Goal: Navigation & Orientation: Find specific page/section

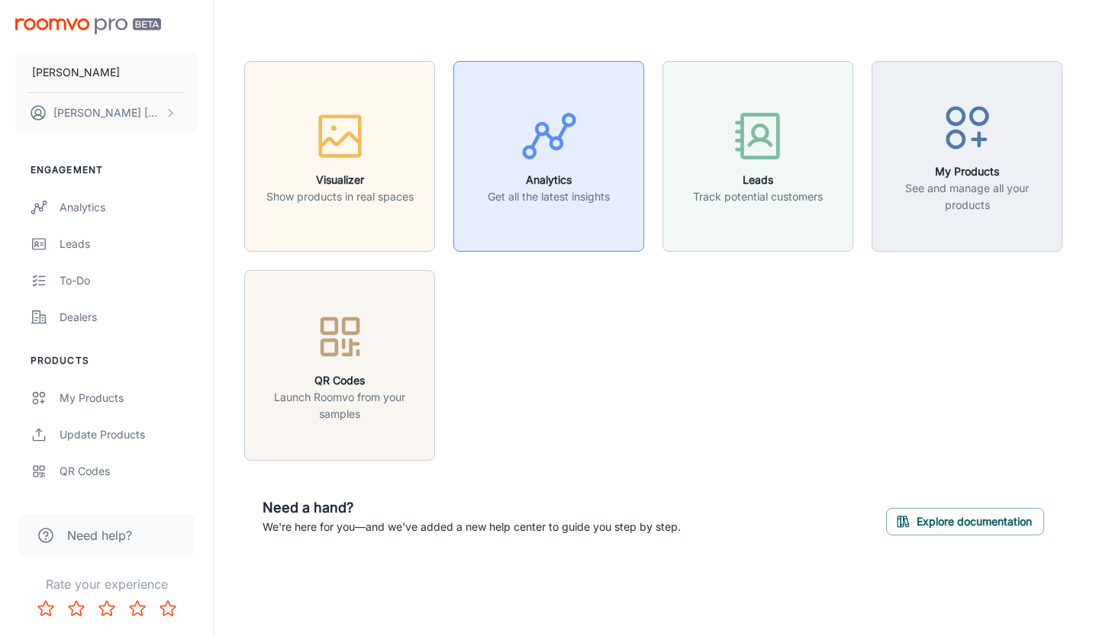
click at [535, 225] on button "Analytics Get all the latest insights" at bounding box center [548, 156] width 191 height 191
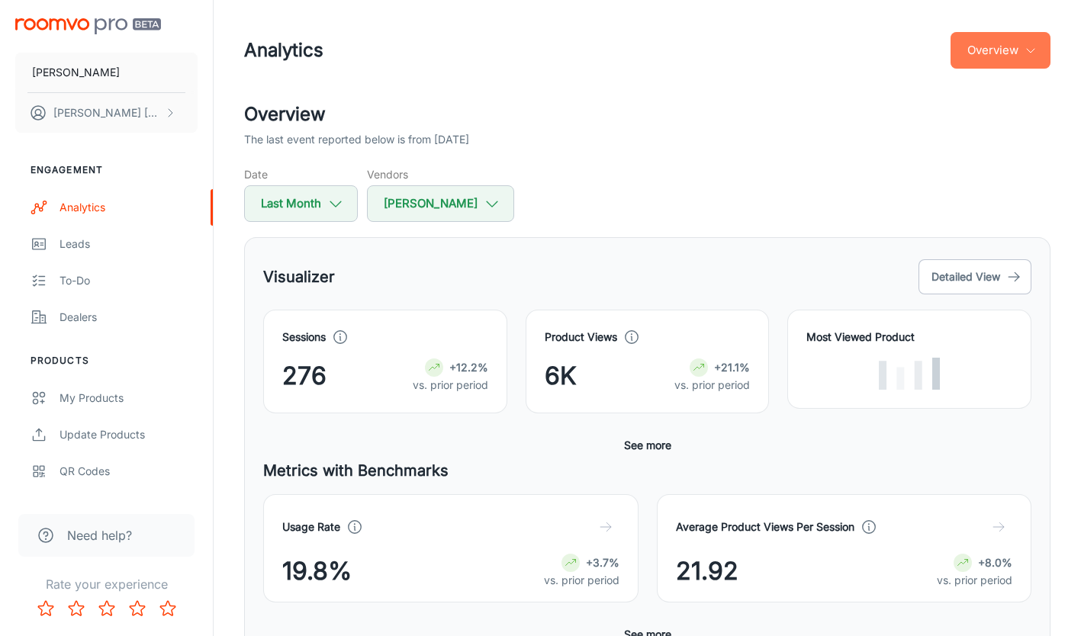
click at [989, 61] on button "Overview" at bounding box center [1001, 50] width 100 height 37
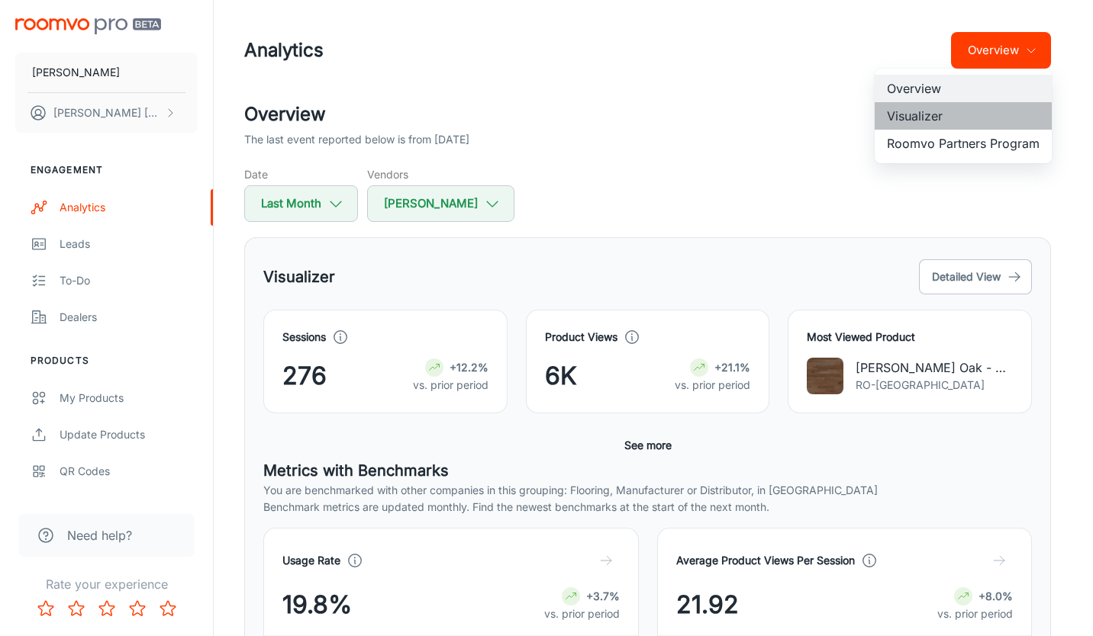
click at [920, 116] on li "Visualizer" at bounding box center [962, 115] width 177 height 27
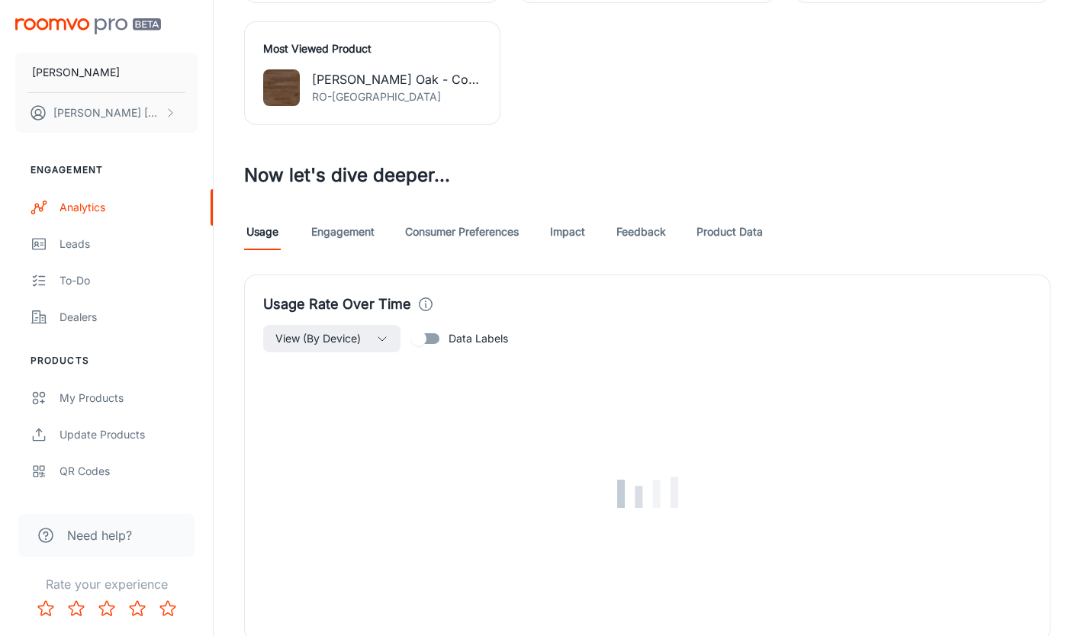
scroll to position [763, 0]
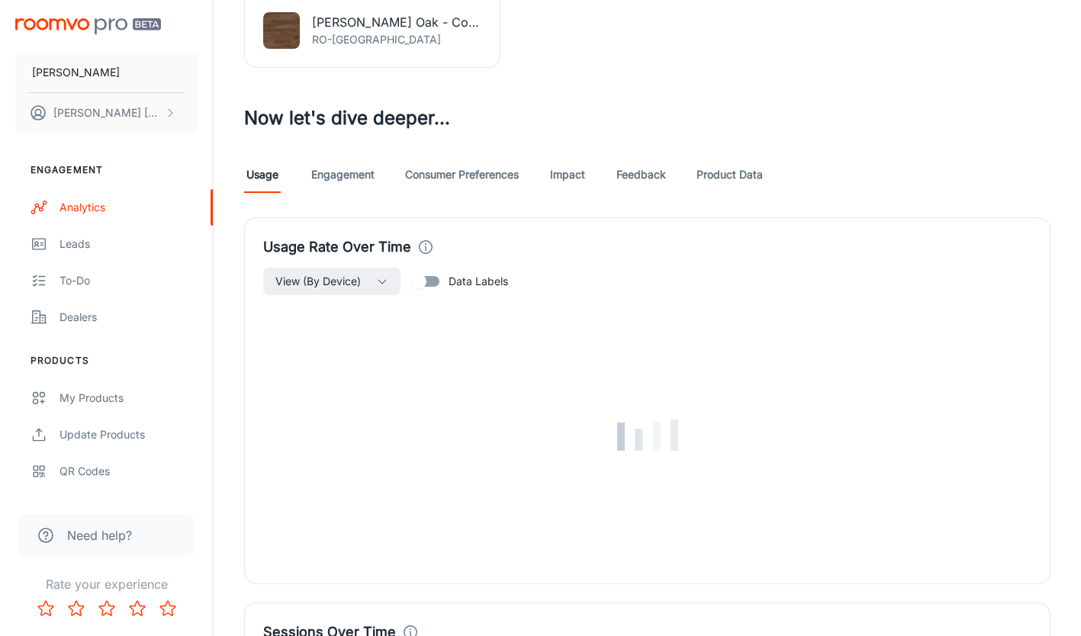
click at [719, 168] on link "Product Data" at bounding box center [730, 174] width 66 height 37
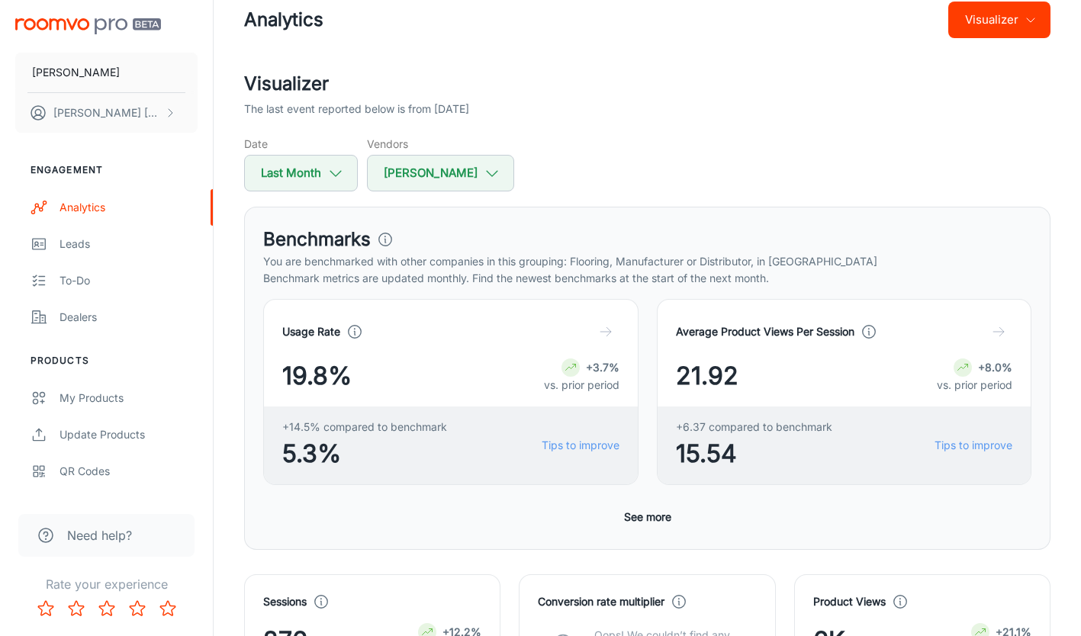
scroll to position [24, 0]
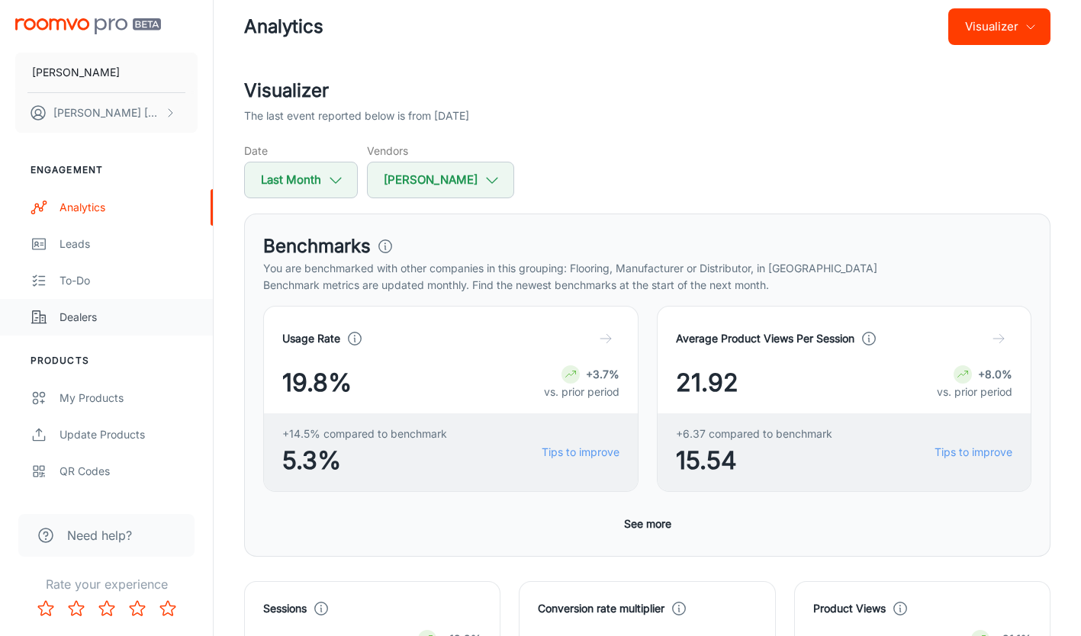
click at [107, 322] on div "Dealers" at bounding box center [129, 317] width 138 height 17
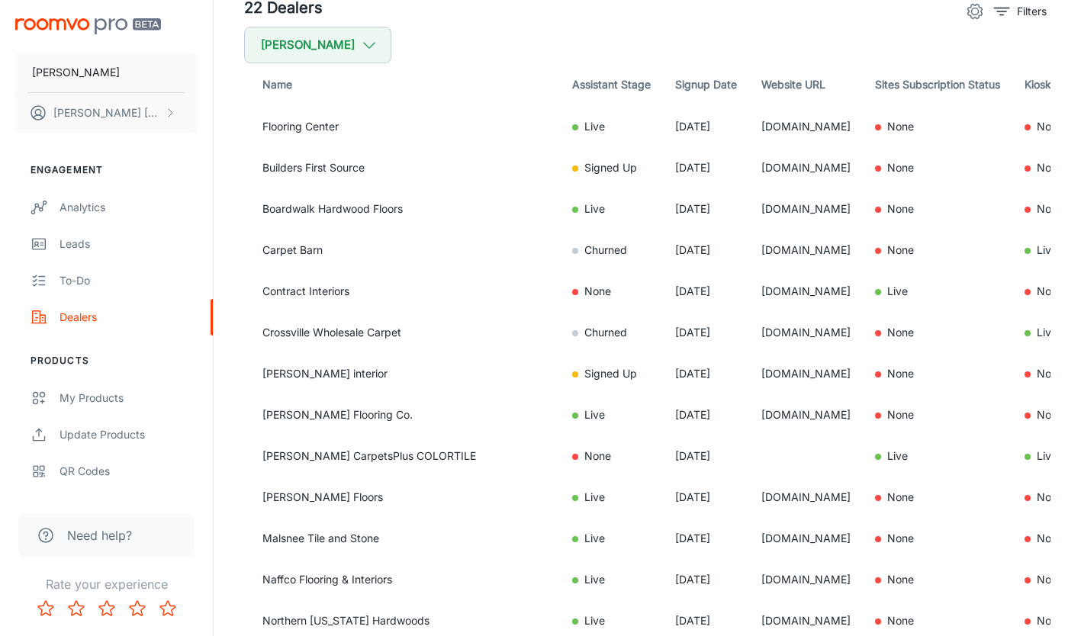
scroll to position [71, 0]
